Goal: Download file/media

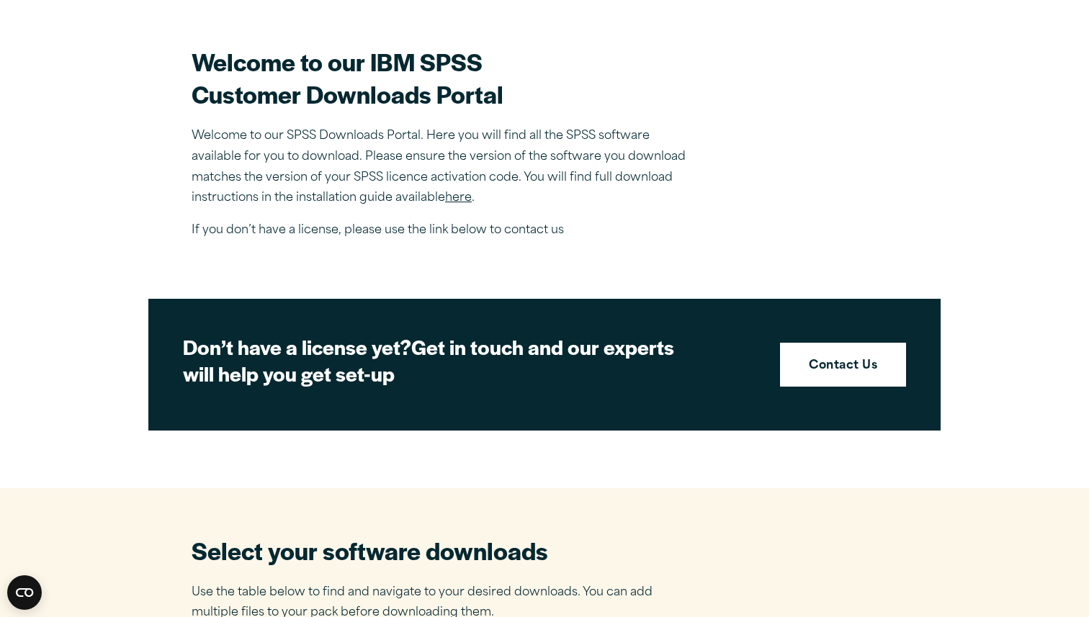
scroll to position [416, 0]
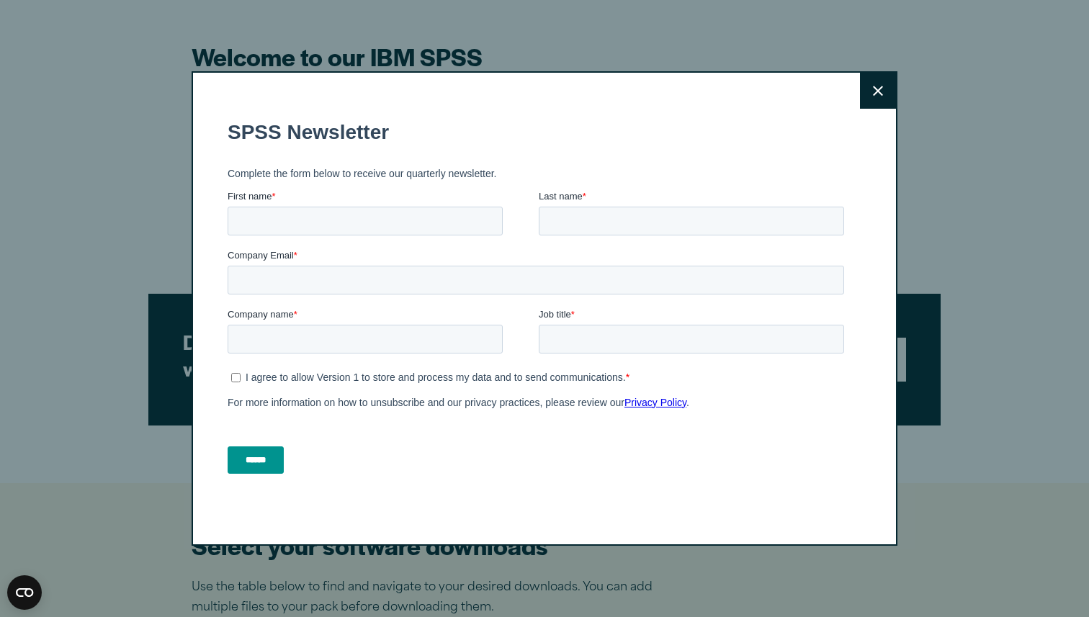
click at [881, 84] on button "Close" at bounding box center [878, 91] width 36 height 36
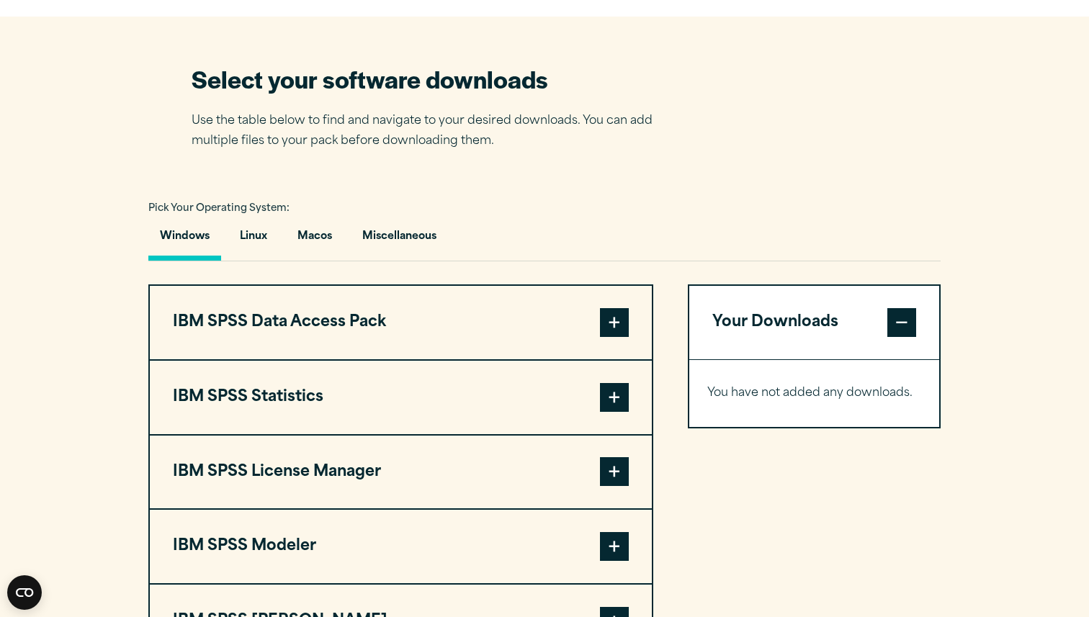
scroll to position [889, 0]
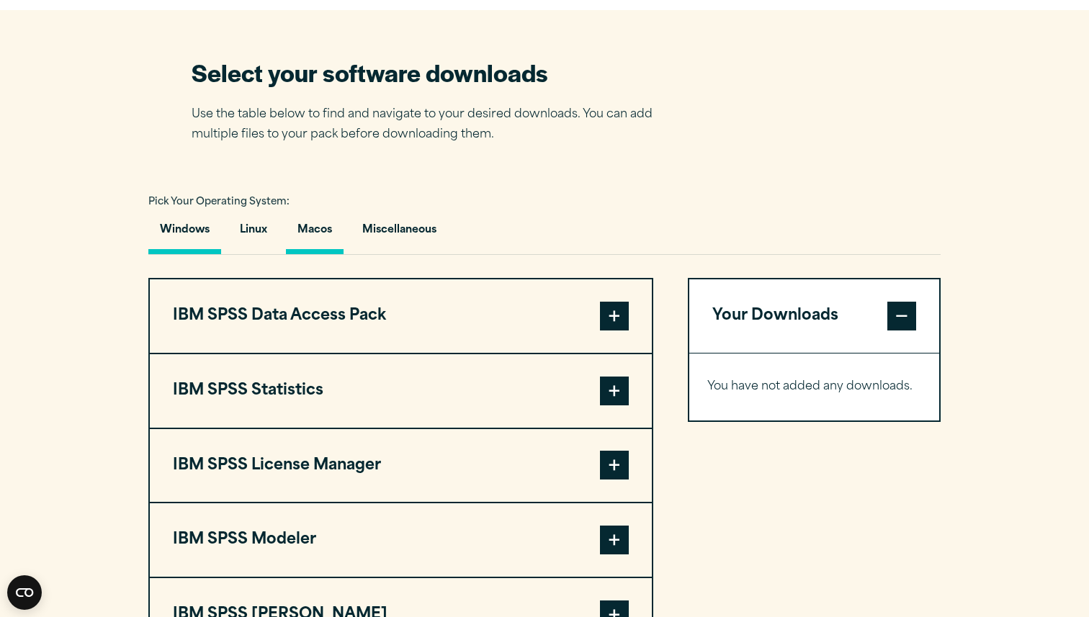
click at [321, 235] on button "Macos" at bounding box center [315, 233] width 58 height 41
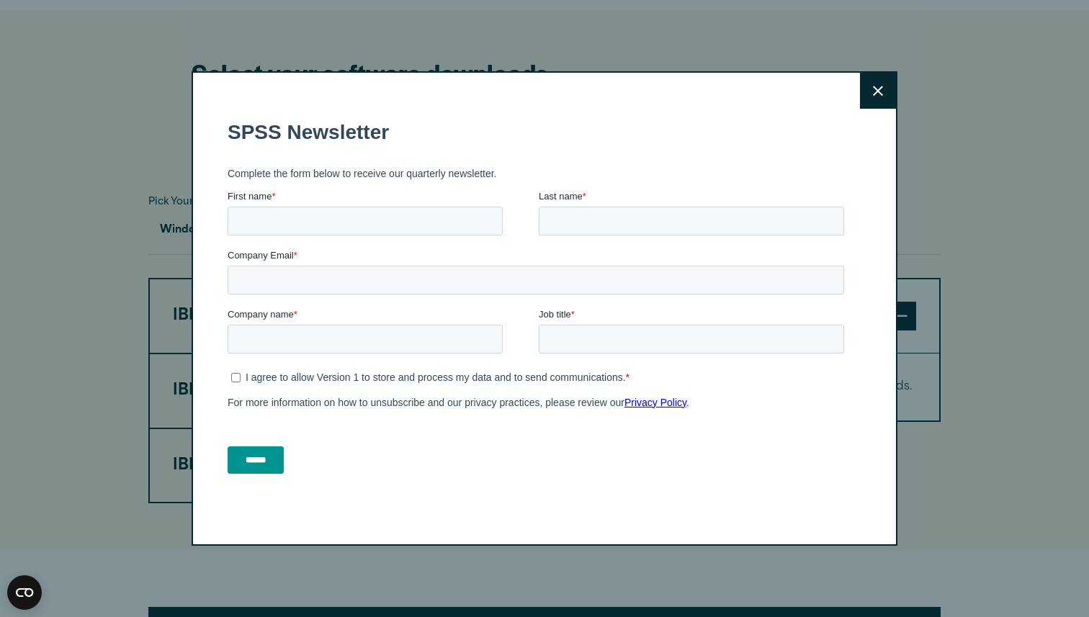
click at [869, 103] on button "Close" at bounding box center [878, 91] width 36 height 36
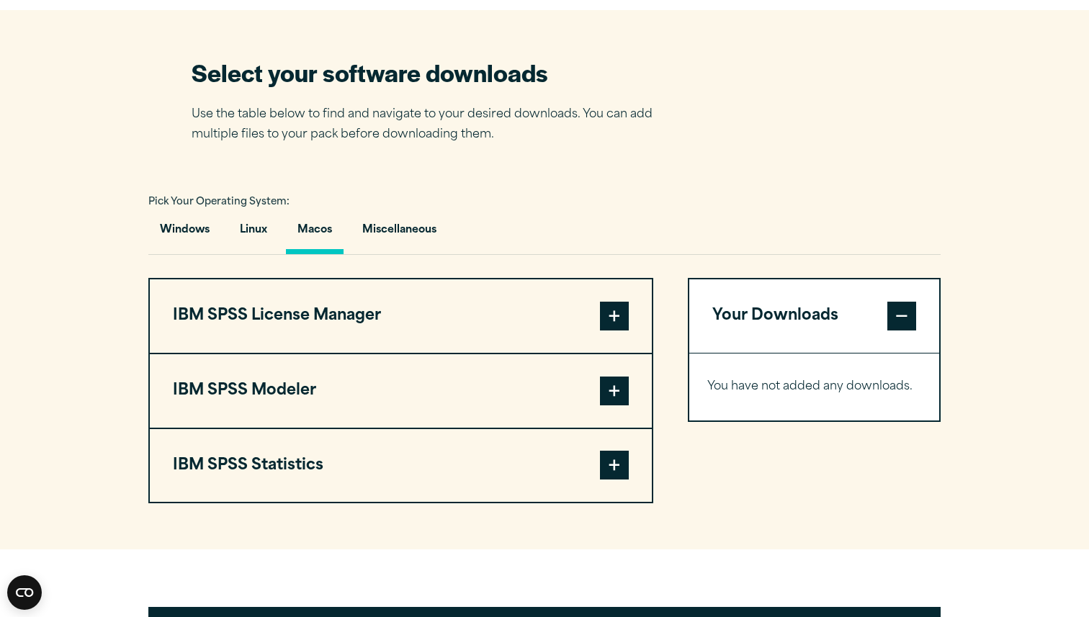
click at [619, 480] on span at bounding box center [614, 465] width 29 height 29
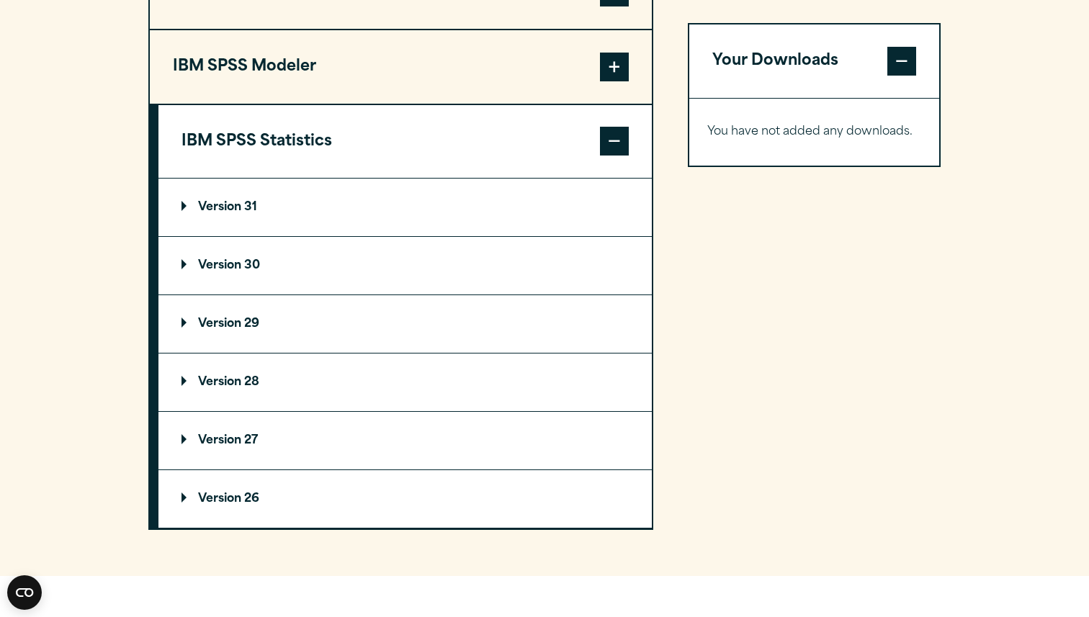
scroll to position [1218, 0]
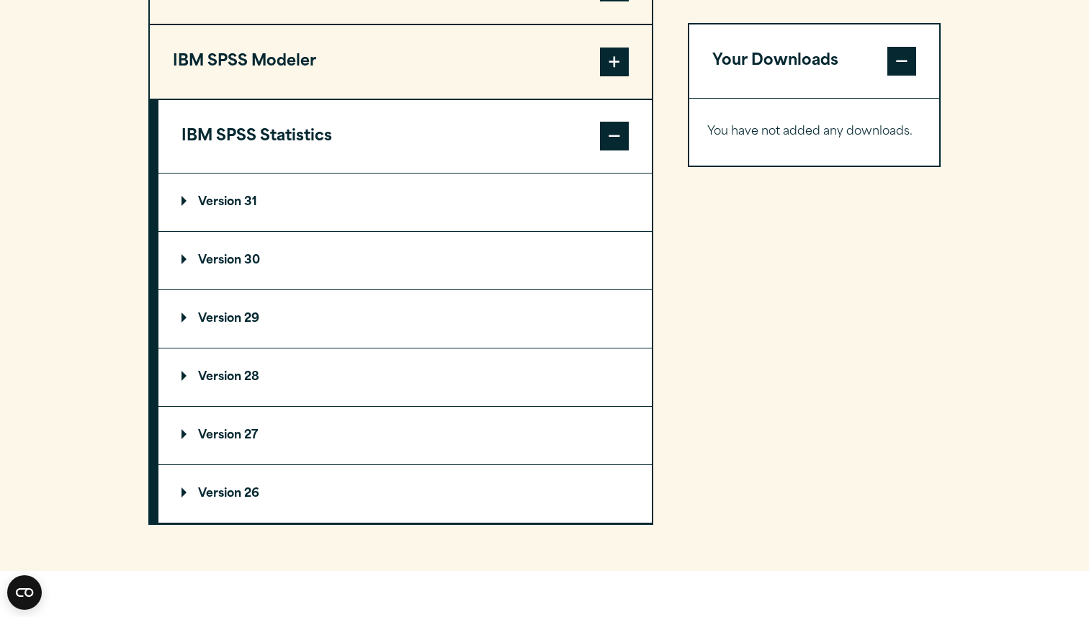
click at [243, 325] on p "Version 29" at bounding box center [220, 319] width 78 height 12
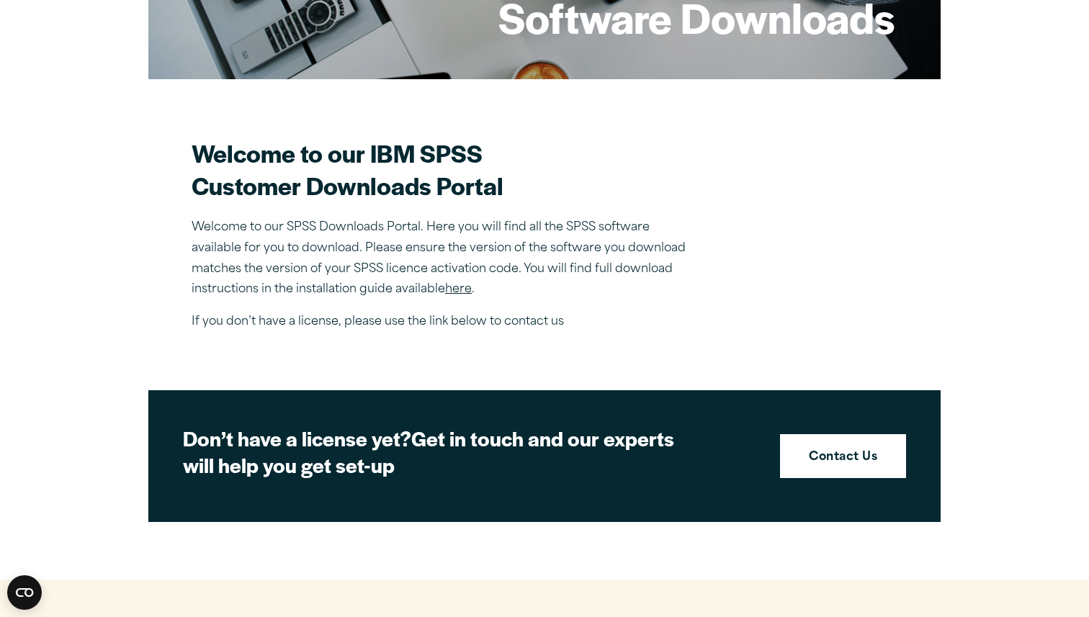
scroll to position [328, 0]
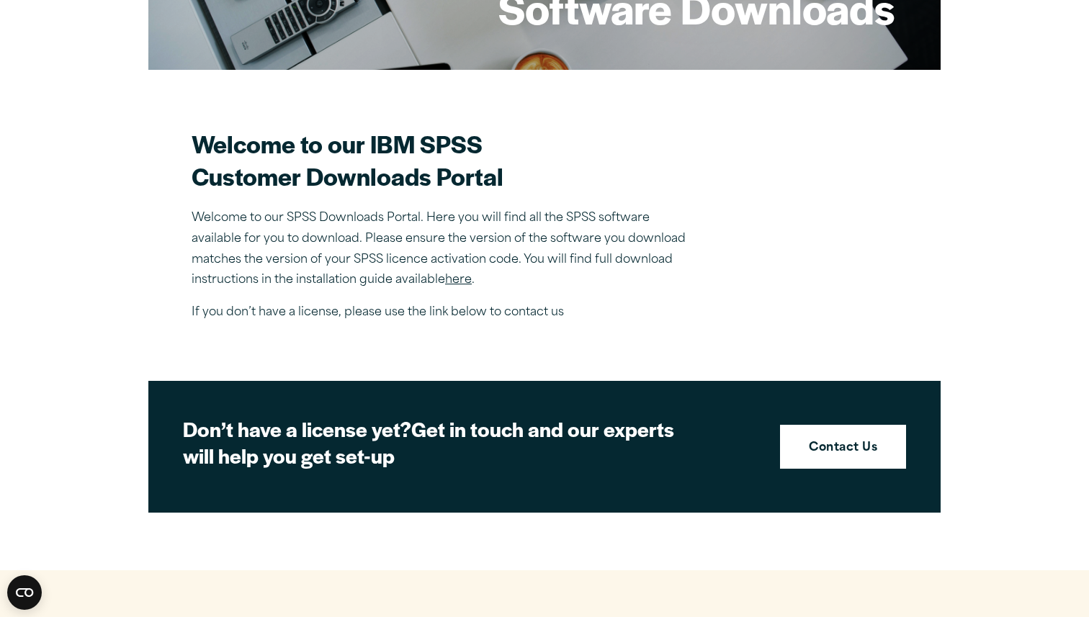
click at [454, 283] on link "here" at bounding box center [458, 280] width 27 height 12
